Goal: Book appointment/travel/reservation

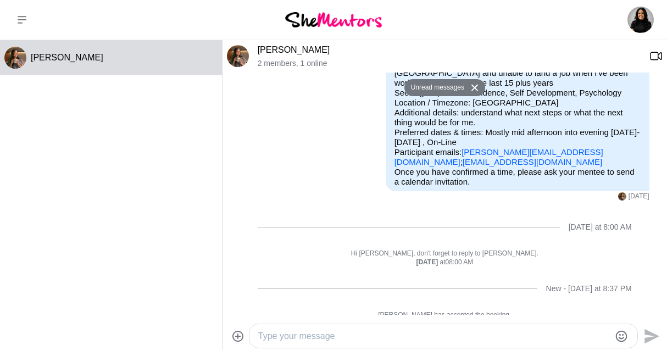
scroll to position [75, 0]
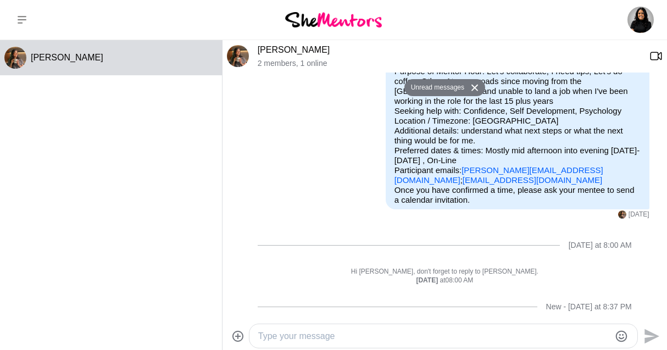
click at [23, 15] on button at bounding box center [22, 20] width 44 height 40
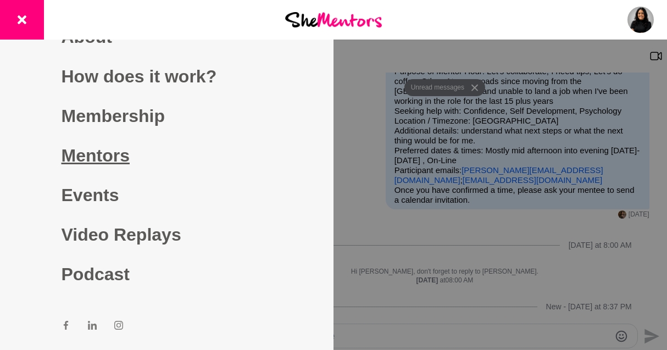
click at [69, 147] on link "Mentors" at bounding box center [167, 156] width 211 height 40
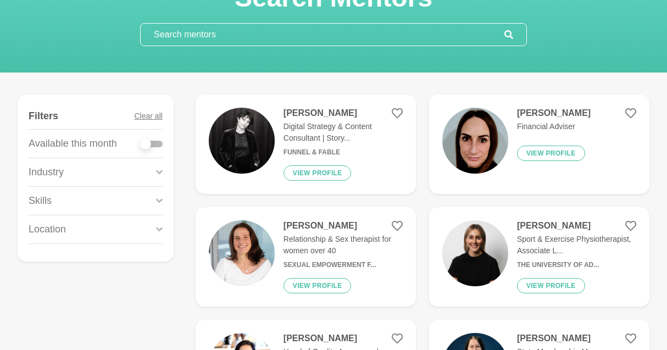
scroll to position [88, 0]
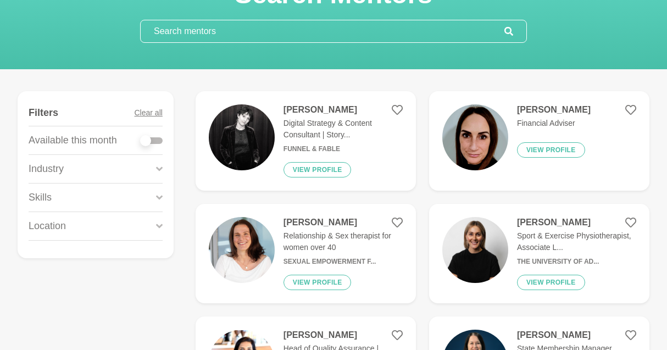
click at [149, 138] on div at bounding box center [145, 140] width 11 height 11
checkbox input "true"
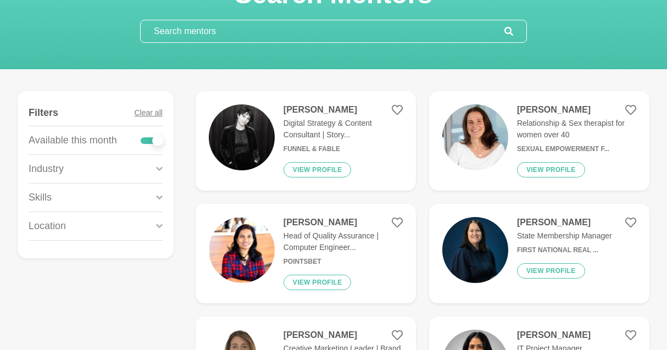
click at [162, 215] on div "Location" at bounding box center [96, 226] width 134 height 28
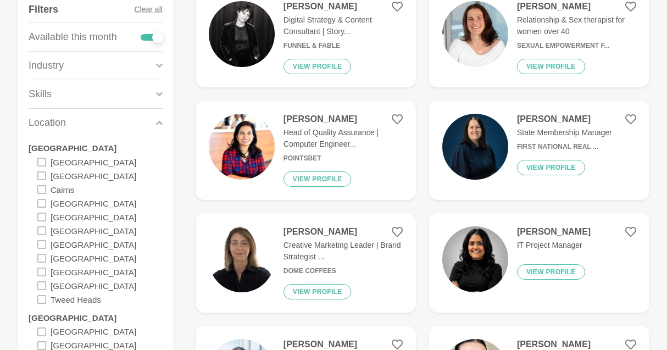
scroll to position [203, 0]
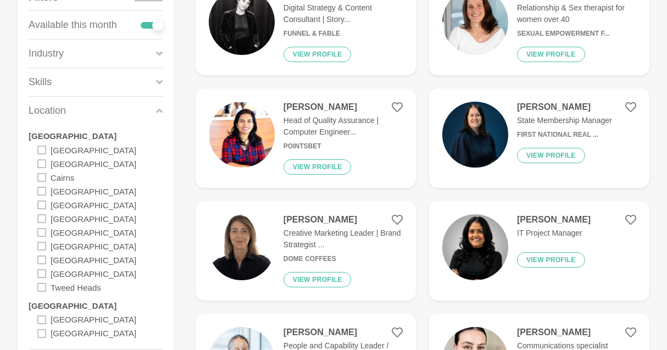
click at [80, 270] on div "[GEOGRAPHIC_DATA]" at bounding box center [99, 274] width 125 height 14
click at [47, 270] on div "[GEOGRAPHIC_DATA]" at bounding box center [86, 274] width 99 height 14
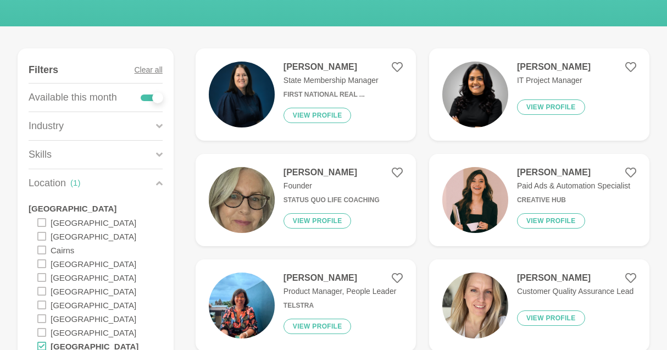
scroll to position [146, 0]
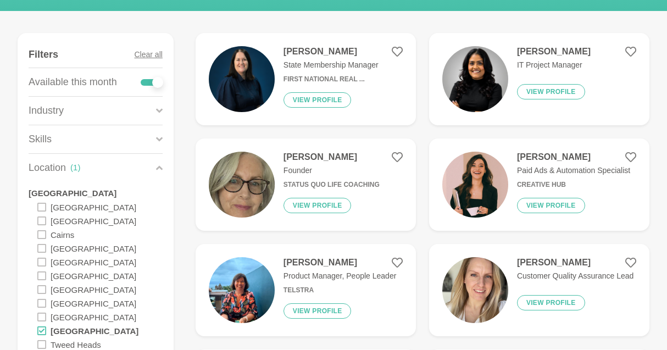
click at [551, 54] on h4 "[PERSON_NAME]" at bounding box center [554, 51] width 74 height 11
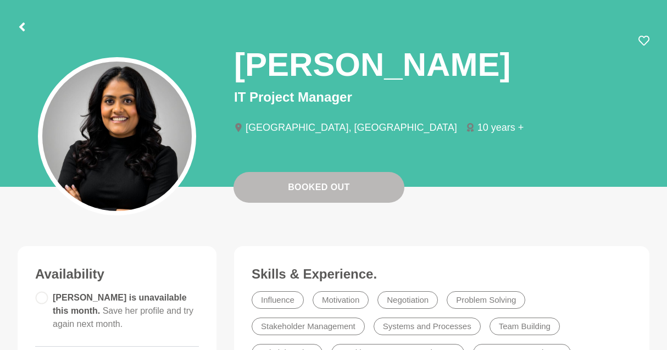
scroll to position [53, 0]
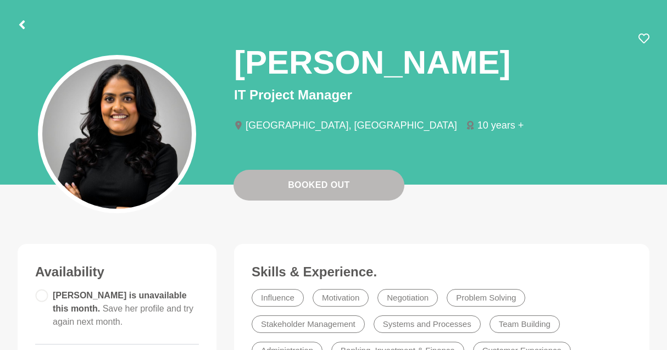
click at [46, 297] on circle at bounding box center [42, 296] width 12 height 12
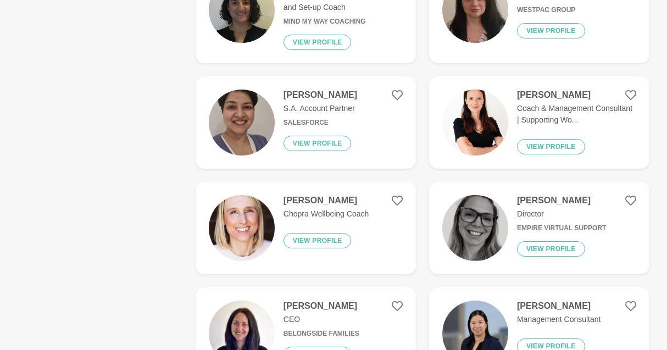
scroll to position [1201, 0]
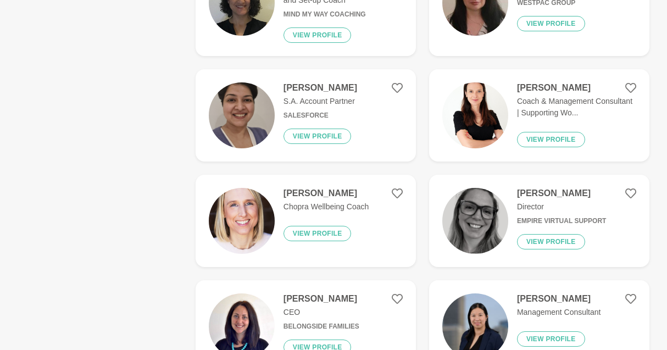
click at [565, 100] on p "Coach & Management Consultant | Supporting Wo..." at bounding box center [576, 107] width 119 height 23
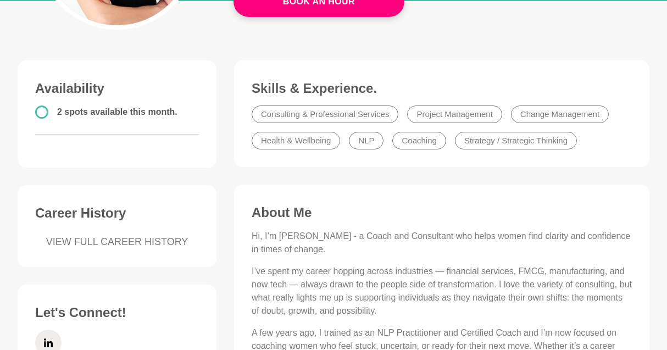
scroll to position [84, 0]
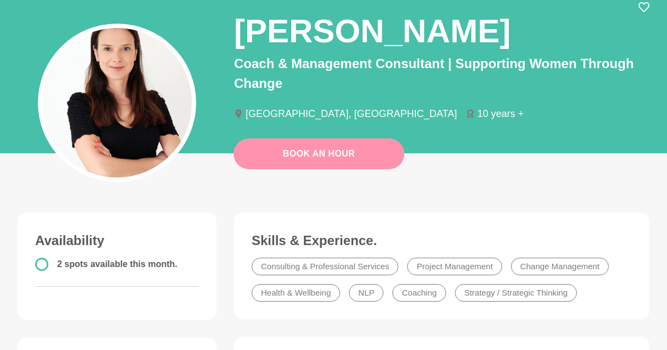
click at [367, 143] on link "Book An Hour" at bounding box center [319, 153] width 171 height 31
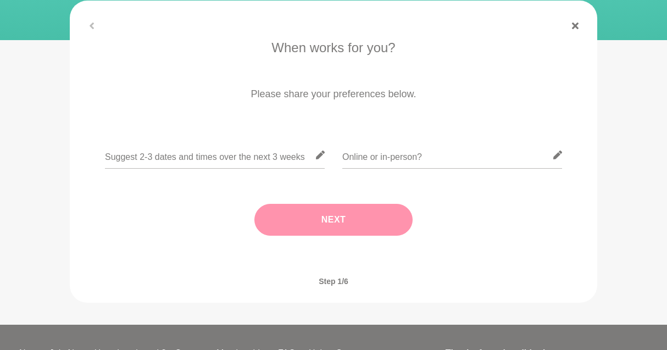
scroll to position [171, 0]
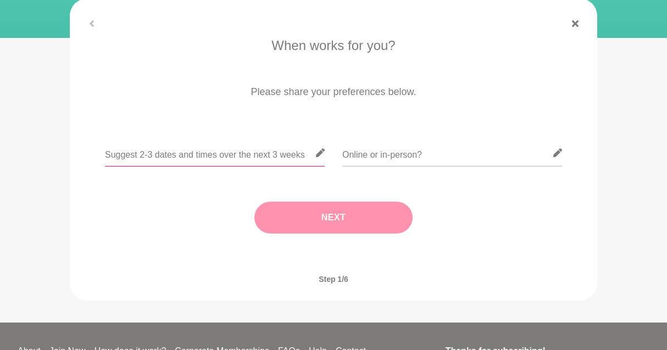
click at [292, 157] on input "text" at bounding box center [215, 153] width 220 height 27
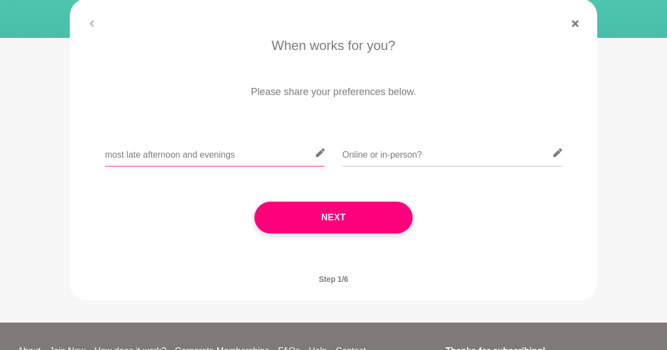
type input "most late afternoon and evenings"
type input "O"
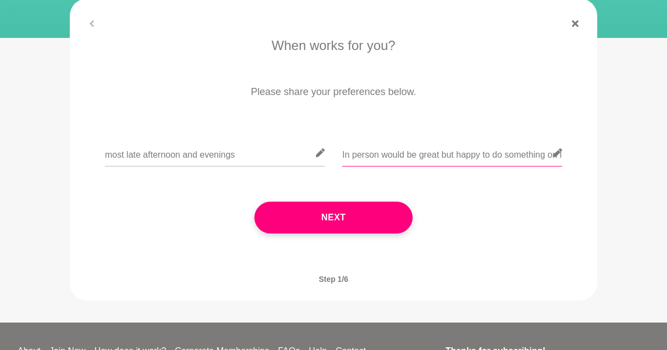
click at [350, 153] on input "In person would be great but happy to do something on line too" at bounding box center [452, 153] width 220 height 27
type input "In person would be great but happy to do something on line too"
click at [108, 156] on input "most late afternoon and evenings" at bounding box center [215, 153] width 220 height 27
type input "Most late afternoon and evenings"
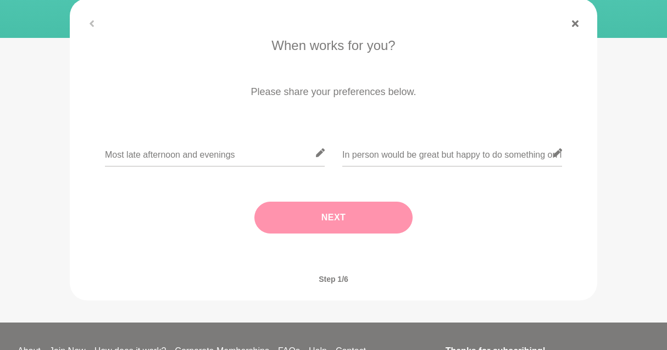
click at [317, 214] on button "Next" at bounding box center [333, 218] width 158 height 32
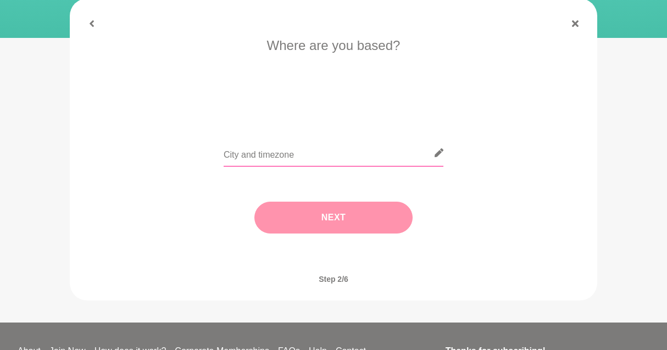
click at [303, 151] on input "text" at bounding box center [334, 153] width 220 height 27
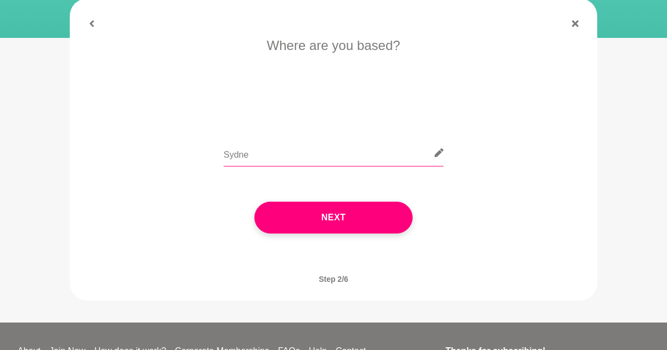
type input "[GEOGRAPHIC_DATA]"
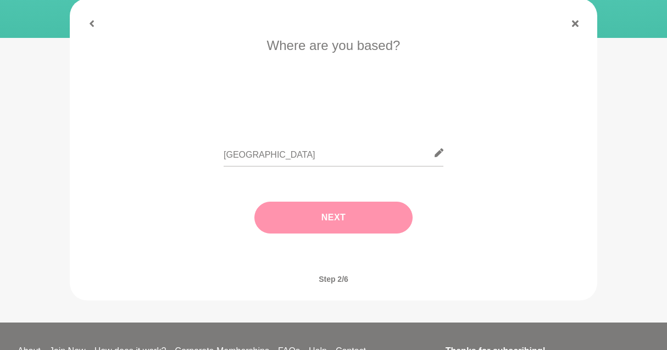
click at [360, 204] on button "Next" at bounding box center [333, 218] width 158 height 32
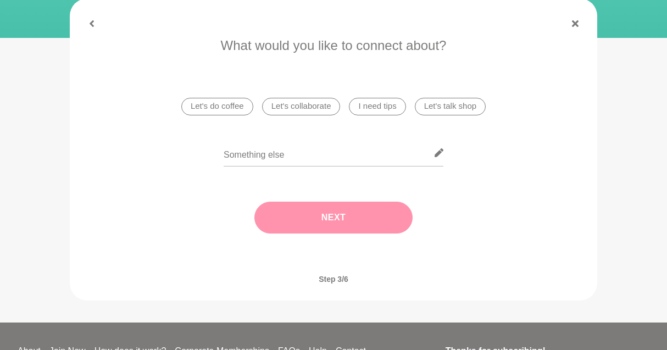
click at [209, 112] on li "Let's do coffee" at bounding box center [217, 107] width 72 height 18
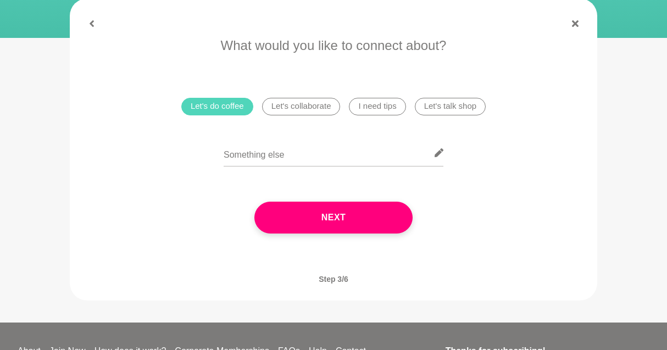
click at [285, 113] on li "Let's collaborate" at bounding box center [301, 107] width 79 height 18
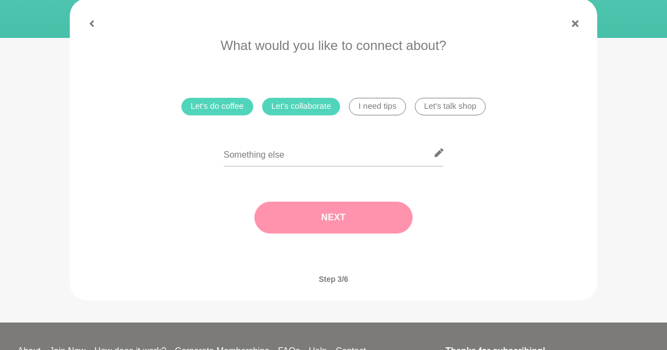
click at [300, 221] on button "Next" at bounding box center [333, 218] width 158 height 32
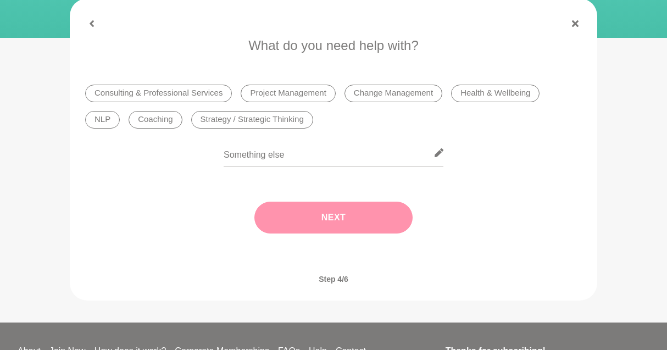
click at [163, 124] on li "Coaching" at bounding box center [155, 120] width 53 height 18
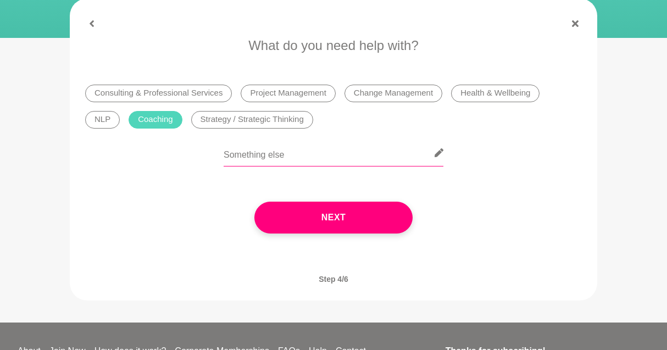
click at [282, 152] on input "text" at bounding box center [334, 153] width 220 height 27
type input "Understanding my next move."
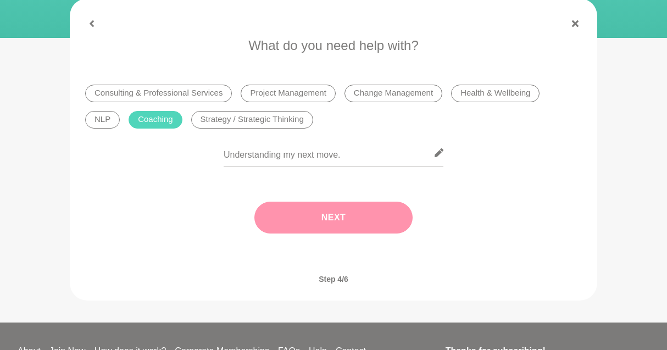
click at [341, 218] on button "Next" at bounding box center [333, 218] width 158 height 32
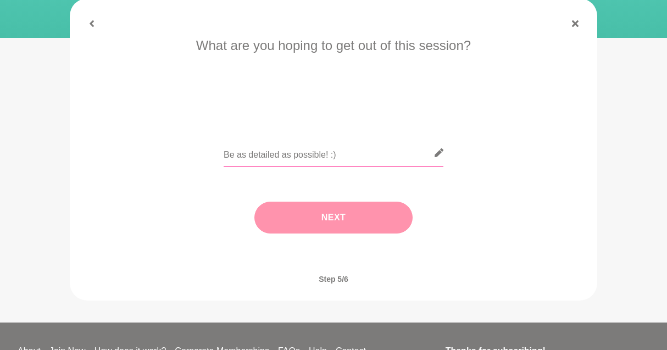
click at [342, 160] on input "text" at bounding box center [334, 153] width 220 height 27
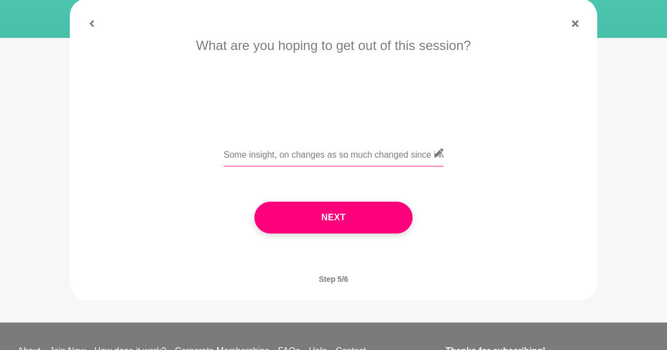
type input "Some insight, on changes as so much changed since i was working and confused on…"
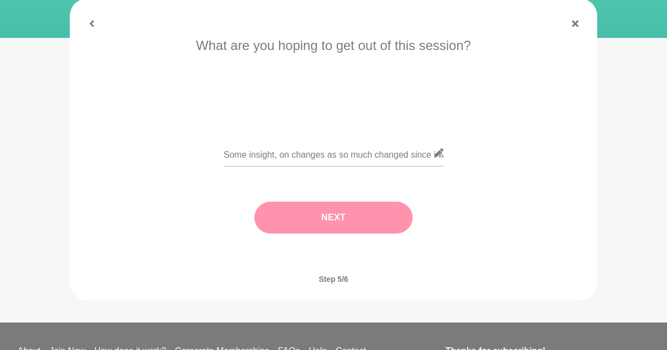
click at [318, 219] on button "Next" at bounding box center [333, 218] width 158 height 32
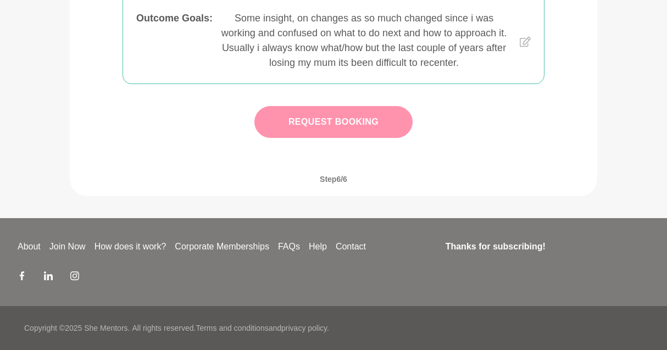
scroll to position [429, 0]
click at [374, 137] on button "Request Booking" at bounding box center [333, 122] width 158 height 32
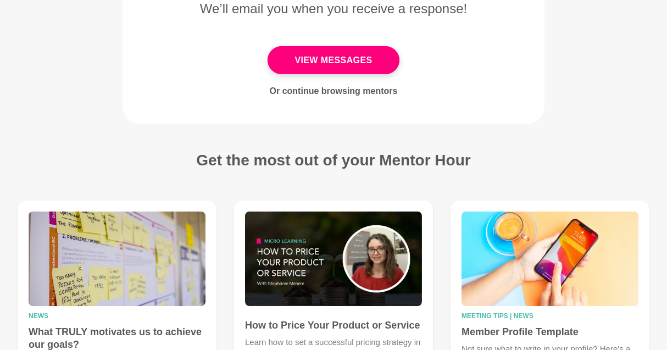
scroll to position [179, 0]
click at [366, 95] on link "Or continue browsing mentors" at bounding box center [334, 90] width 128 height 9
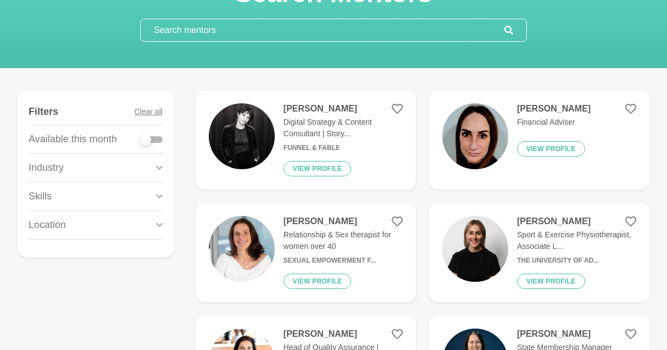
scroll to position [90, 0]
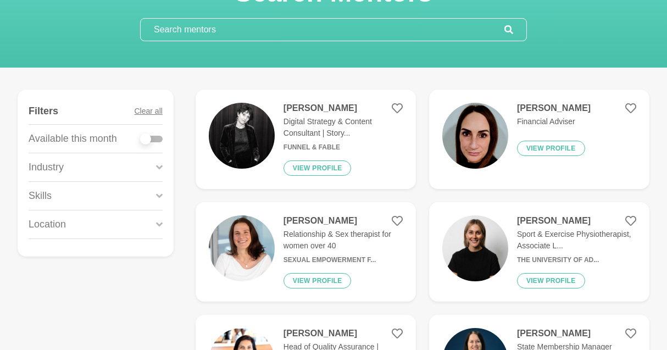
click at [139, 141] on div "Available this month" at bounding box center [96, 139] width 134 height 28
click at [143, 141] on div at bounding box center [145, 139] width 11 height 11
checkbox input "true"
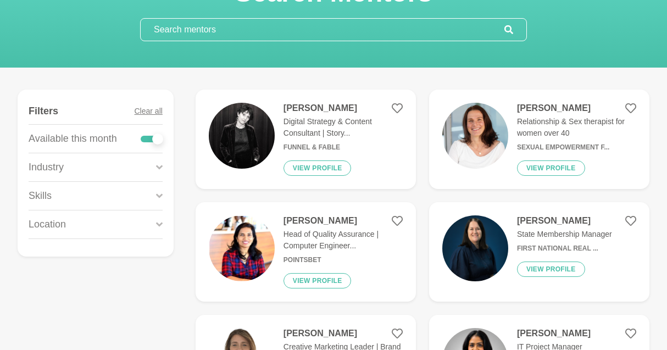
click at [135, 224] on div "Location" at bounding box center [96, 224] width 134 height 28
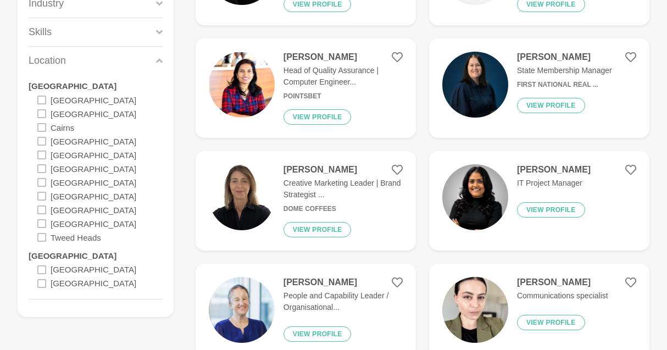
scroll to position [276, 0]
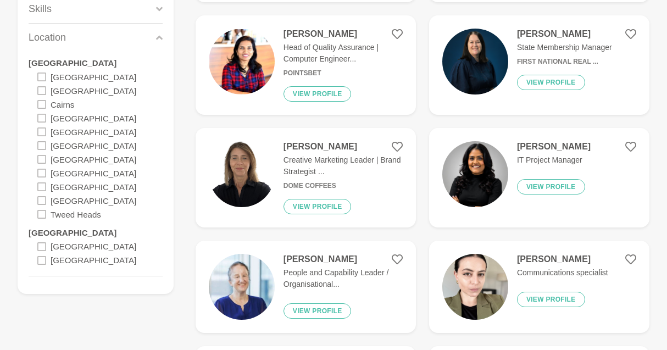
click at [100, 198] on div "[GEOGRAPHIC_DATA]" at bounding box center [99, 200] width 125 height 14
click at [52, 207] on label "Tweed Heads" at bounding box center [76, 214] width 51 height 14
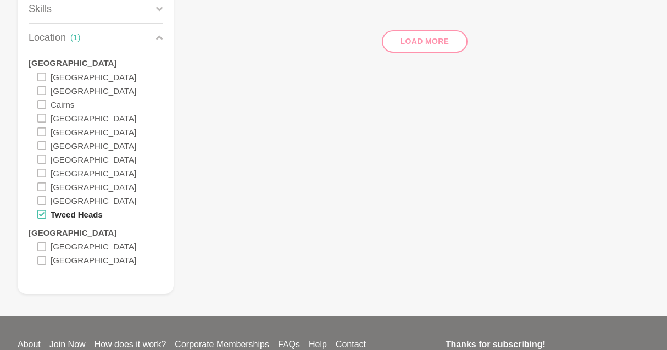
click at [52, 207] on label "Tweed Heads" at bounding box center [77, 214] width 52 height 14
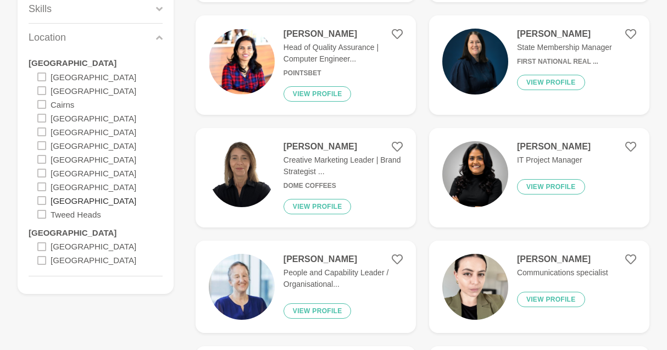
click at [51, 197] on label "[GEOGRAPHIC_DATA]" at bounding box center [94, 200] width 86 height 14
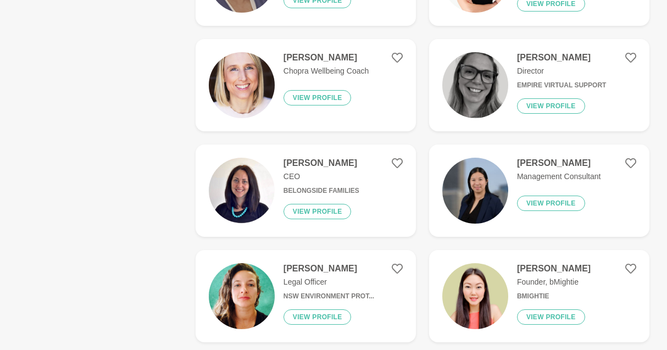
scroll to position [1337, 0]
click at [533, 82] on h6 "Empire Virtual Support" at bounding box center [561, 85] width 89 height 8
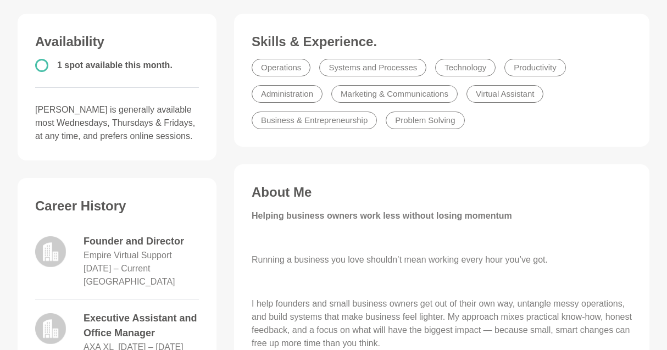
scroll to position [292, 0]
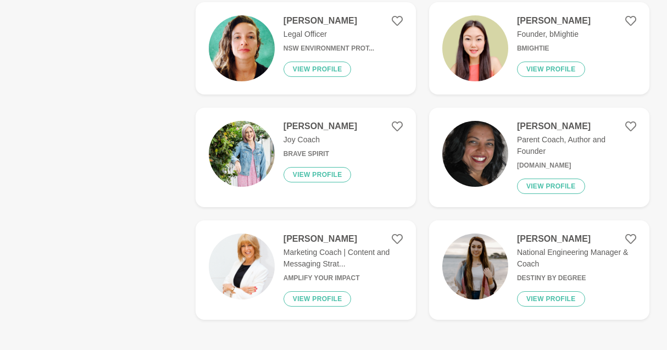
scroll to position [1584, 0]
click at [292, 137] on p "Joy Coach" at bounding box center [321, 141] width 74 height 12
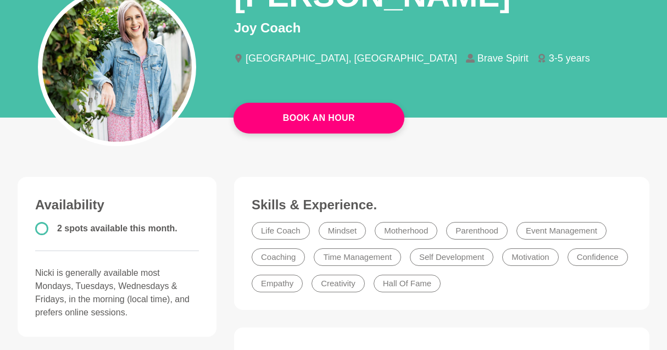
scroll to position [85, 0]
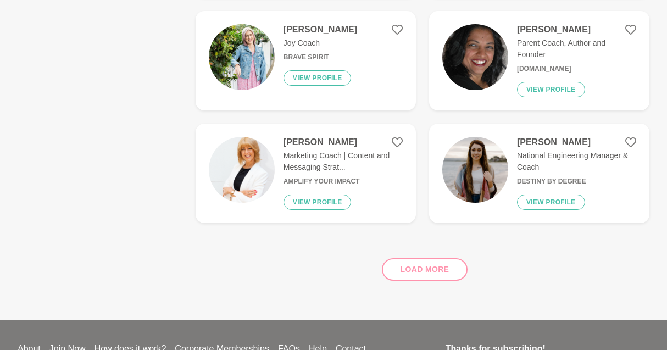
scroll to position [1699, 0]
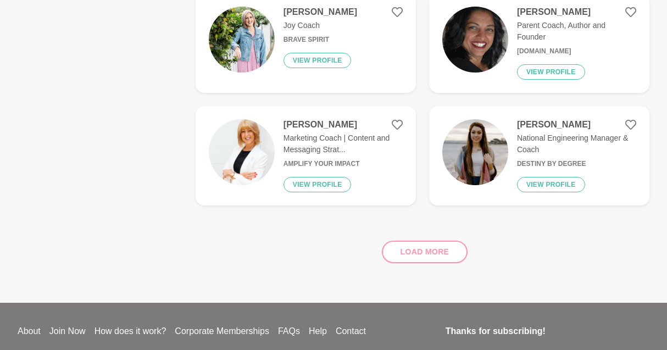
click at [399, 253] on div "Load more" at bounding box center [423, 247] width 454 height 66
click at [410, 252] on div "Load more" at bounding box center [423, 247] width 454 height 66
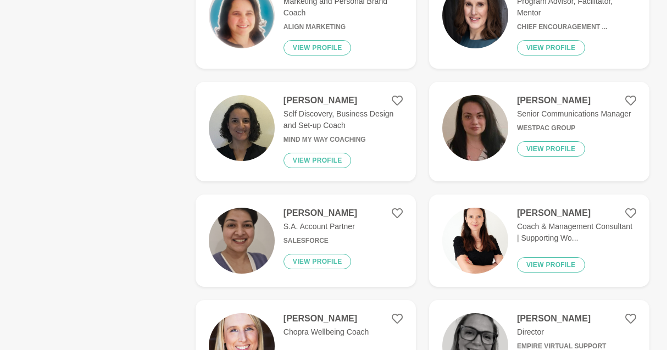
scroll to position [1027, 0]
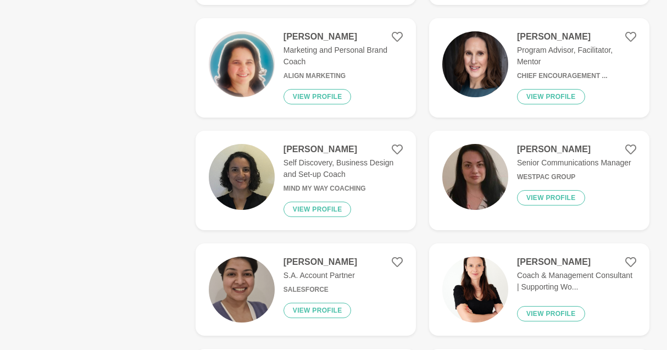
click at [342, 181] on div "[PERSON_NAME] Self Discovery, Business Design and Set-up Coach Mind My Way Coac…" at bounding box center [339, 180] width 128 height 73
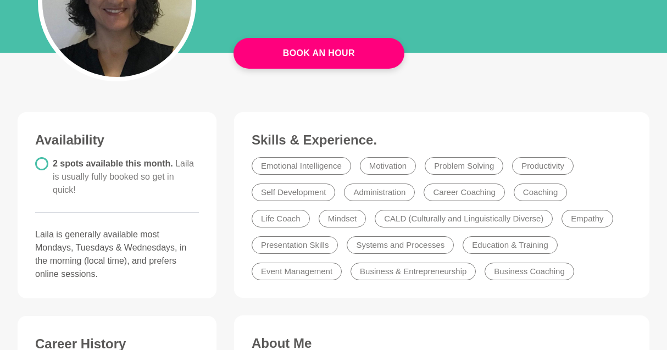
scroll to position [181, 0]
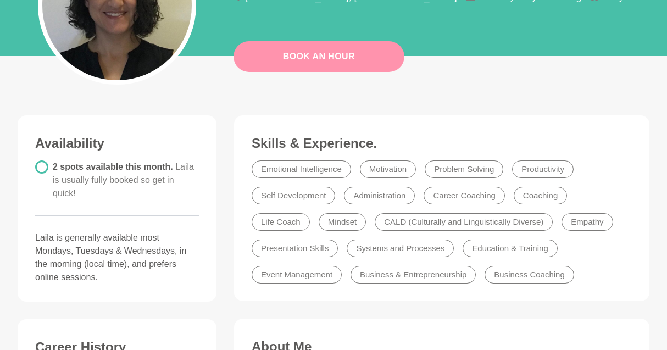
click at [343, 57] on link "Book An Hour" at bounding box center [319, 56] width 171 height 31
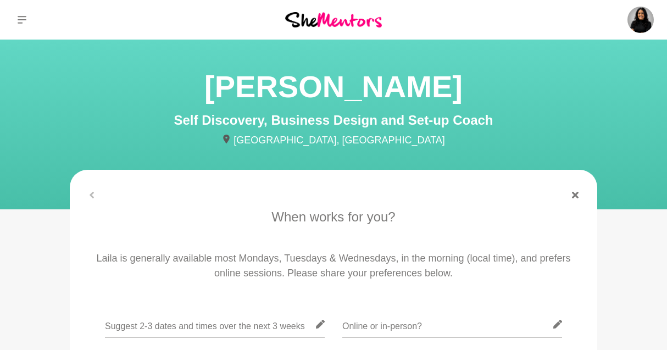
scroll to position [181, 0]
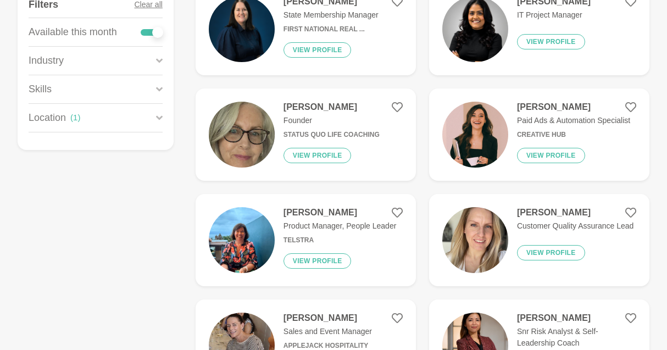
scroll to position [200, 0]
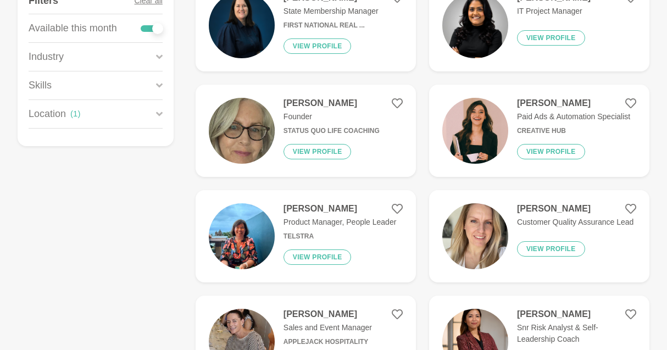
click at [312, 135] on h6 "Status Quo Life Coaching" at bounding box center [332, 131] width 96 height 8
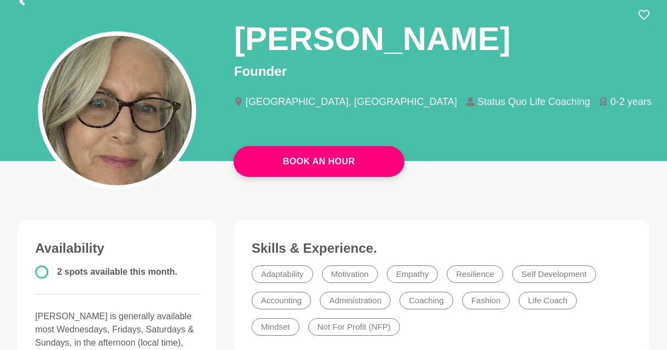
scroll to position [70, 0]
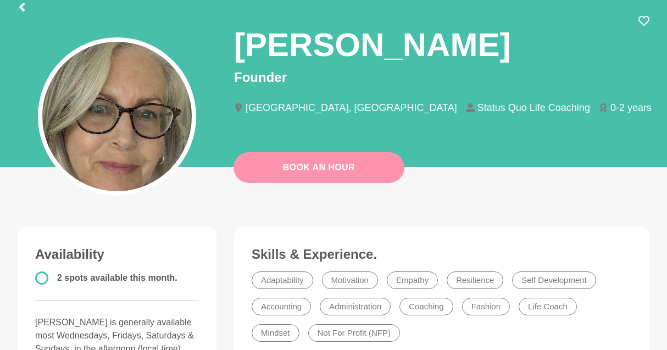
click at [309, 161] on link "Book An Hour" at bounding box center [319, 167] width 171 height 31
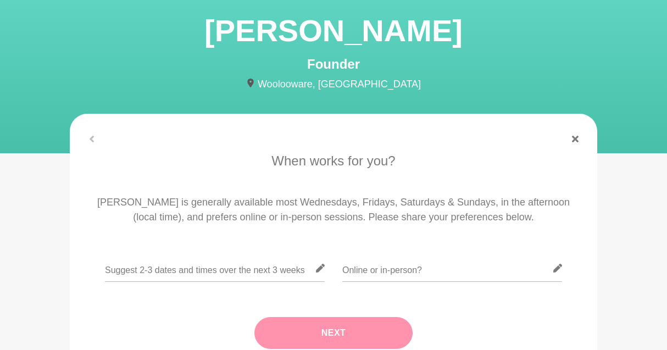
scroll to position [59, 0]
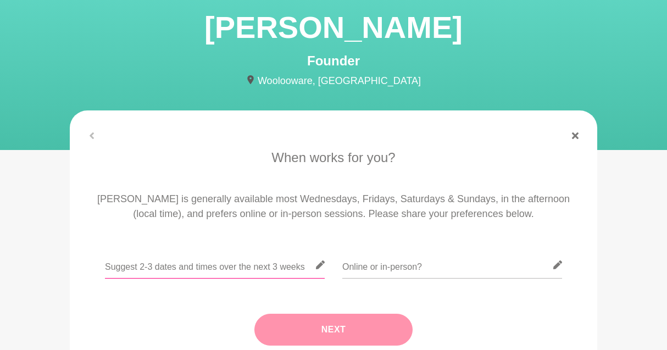
click at [233, 265] on input "text" at bounding box center [215, 265] width 220 height 27
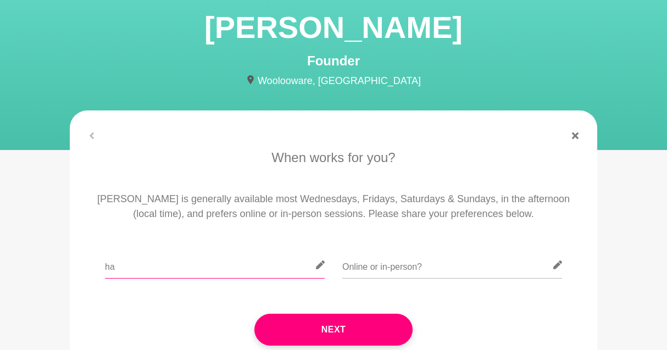
type input "h"
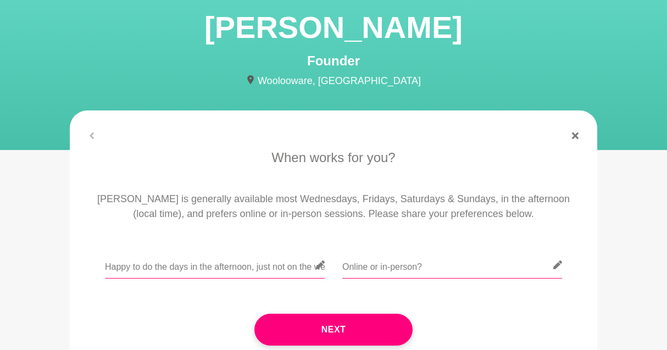
type input "Happy to do the days in the afternoon, just not on the weekends."
click at [392, 265] on input "text" at bounding box center [452, 265] width 220 height 27
type input "On-line"
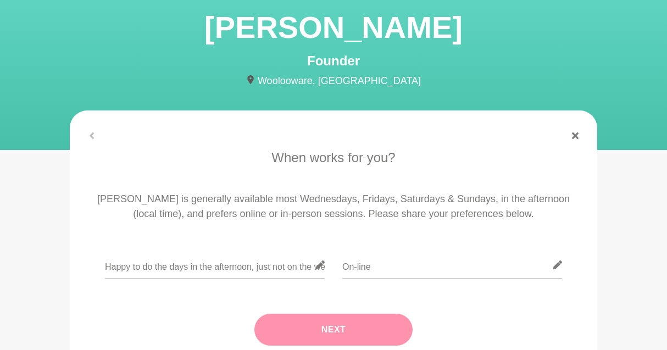
click at [334, 330] on button "Next" at bounding box center [333, 330] width 158 height 32
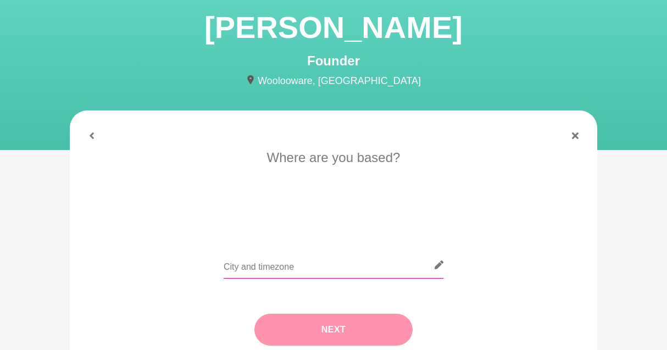
click at [320, 270] on input "text" at bounding box center [334, 265] width 220 height 27
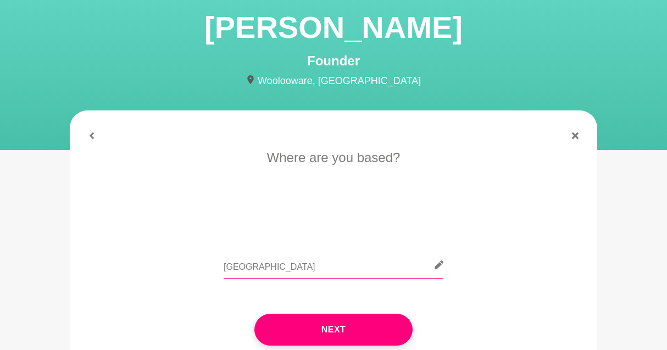
type input "[GEOGRAPHIC_DATA]"
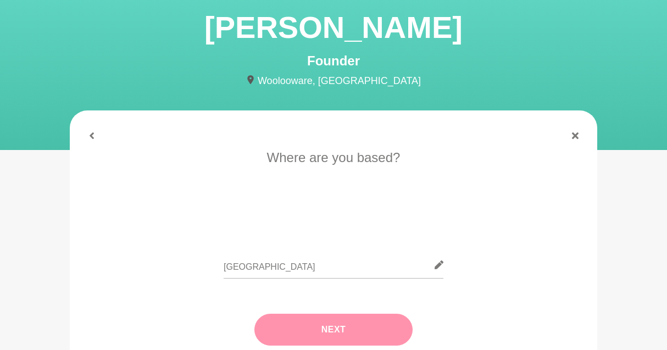
click at [337, 339] on button "Next" at bounding box center [333, 330] width 158 height 32
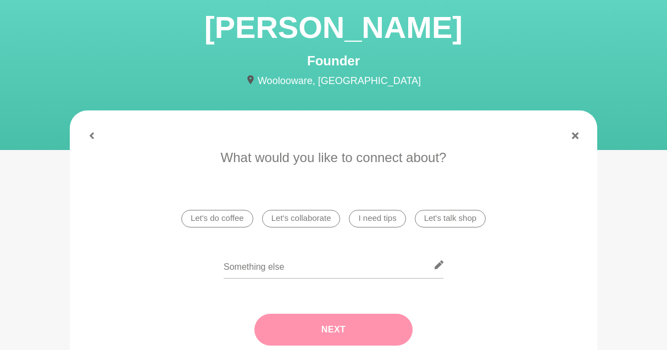
click at [251, 213] on li "Let's do coffee" at bounding box center [217, 219] width 72 height 18
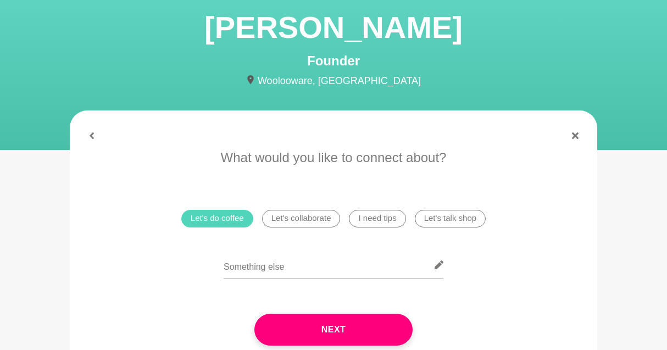
click at [251, 213] on li "Let's do coffee" at bounding box center [217, 219] width 72 height 18
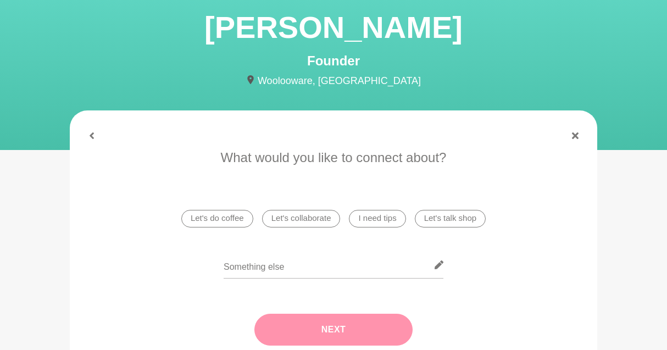
click at [288, 218] on li "Let's collaborate" at bounding box center [301, 219] width 79 height 18
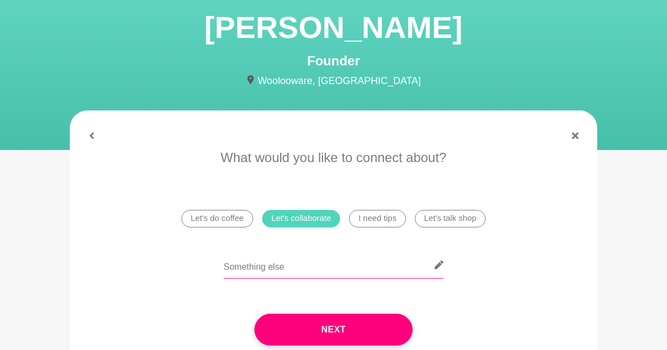
click at [289, 271] on input "text" at bounding box center [334, 265] width 220 height 27
type input "Networking"
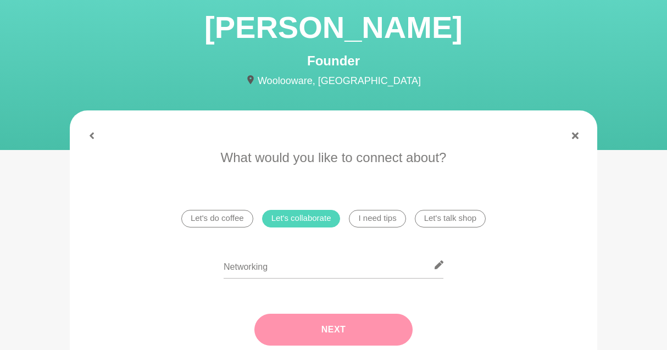
click at [332, 337] on button "Next" at bounding box center [333, 330] width 158 height 32
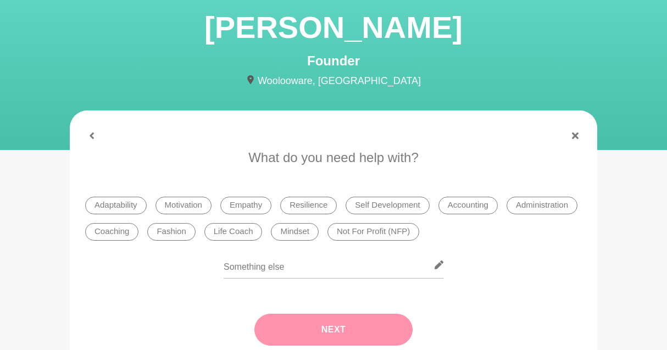
click at [332, 337] on div "Next" at bounding box center [333, 330] width 497 height 76
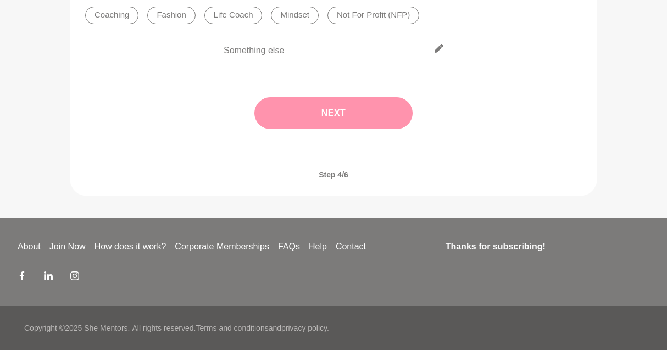
scroll to position [276, 0]
click at [328, 115] on div "Next" at bounding box center [333, 113] width 497 height 76
click at [276, 50] on input "text" at bounding box center [334, 48] width 220 height 27
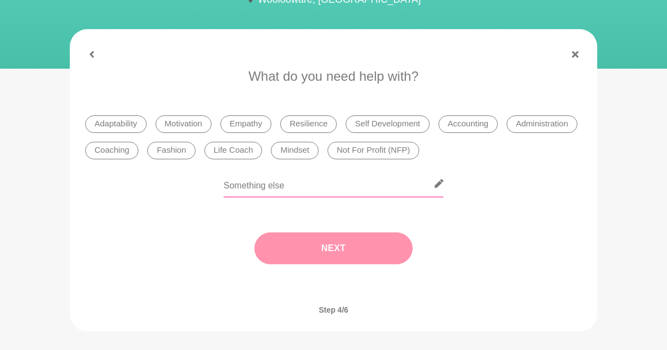
scroll to position [141, 0]
click at [138, 149] on li "Coaching" at bounding box center [111, 150] width 53 height 18
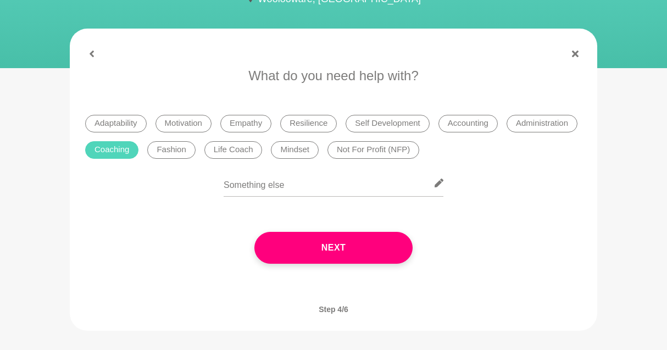
click at [195, 121] on li "Motivation" at bounding box center [184, 124] width 56 height 18
click at [370, 176] on input "text" at bounding box center [334, 183] width 220 height 27
type input "Networking"
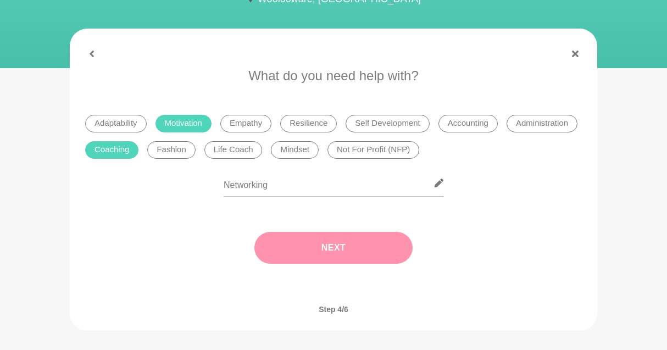
click at [371, 245] on button "Next" at bounding box center [333, 248] width 158 height 32
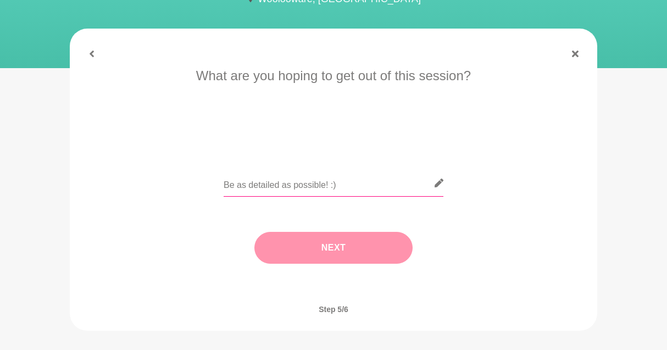
click at [340, 190] on input "text" at bounding box center [334, 183] width 220 height 27
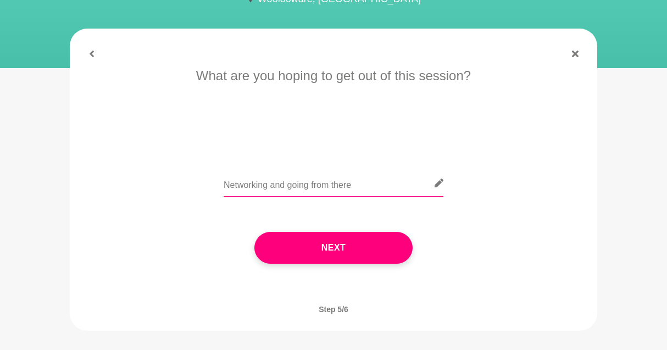
type input "Networking and going from there."
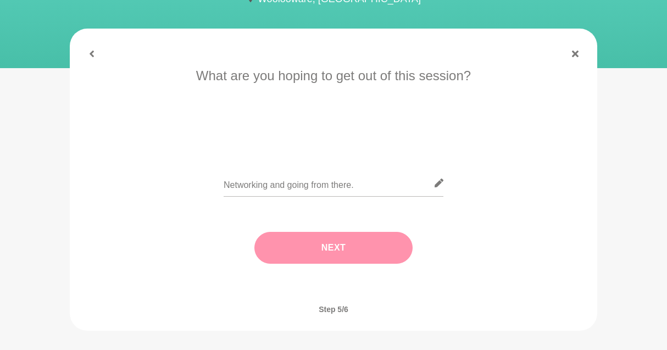
click at [349, 241] on button "Next" at bounding box center [333, 248] width 158 height 32
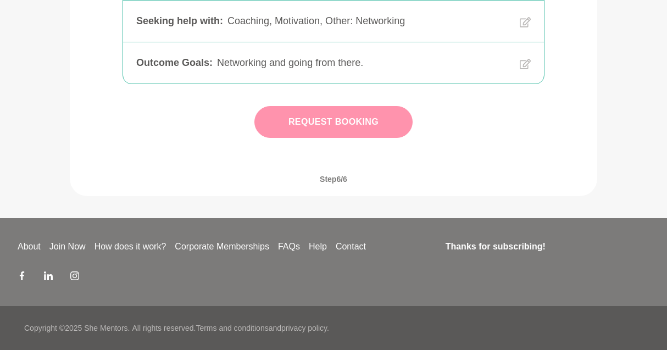
scroll to position [385, 0]
click at [345, 127] on button "Request Booking" at bounding box center [333, 122] width 158 height 32
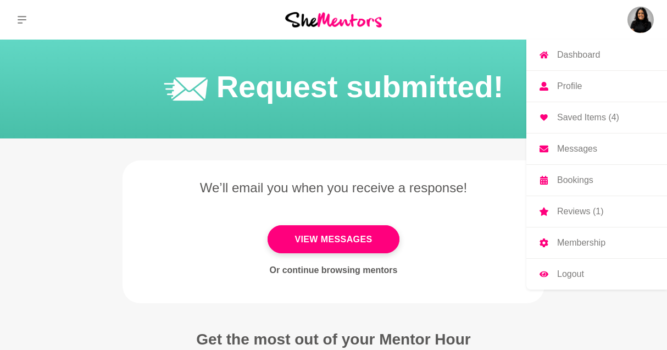
click at [641, 29] on img at bounding box center [641, 20] width 26 height 26
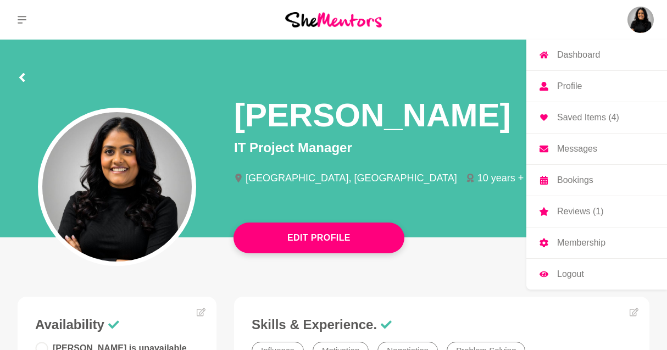
click at [562, 272] on p "Logout" at bounding box center [570, 274] width 27 height 9
